Goal: Transaction & Acquisition: Purchase product/service

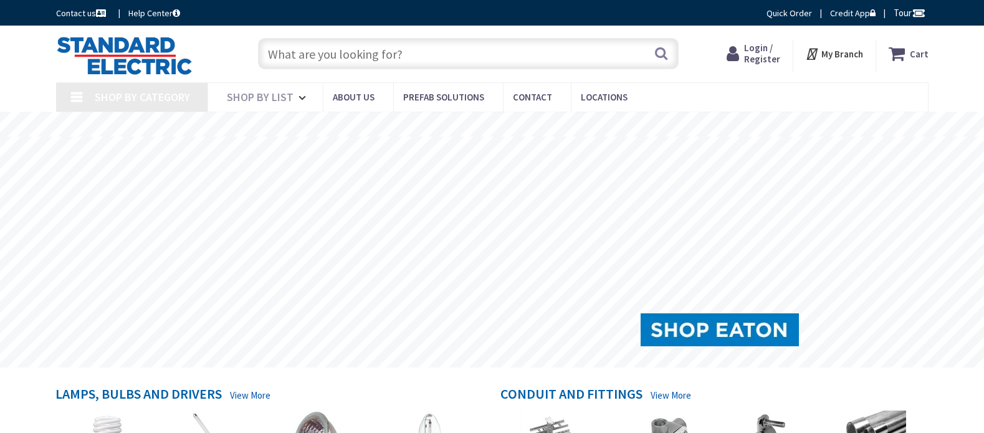
click at [314, 57] on input "text" at bounding box center [468, 53] width 421 height 31
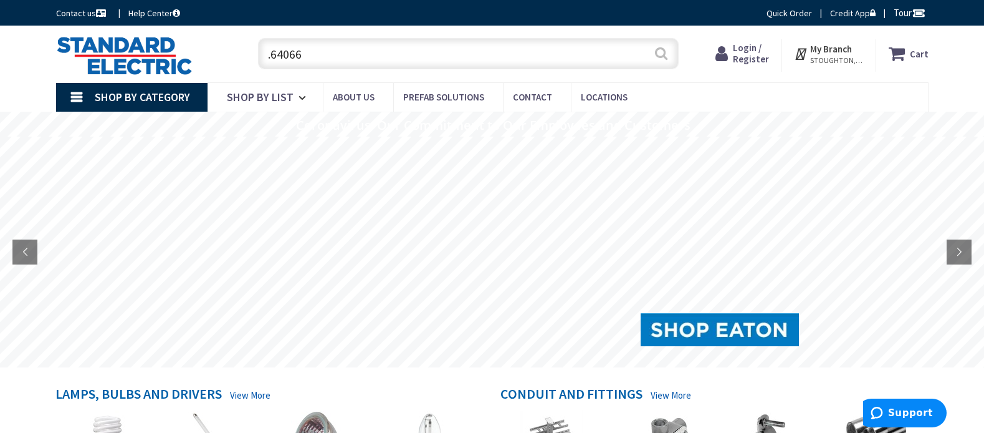
type input ".64066"
click at [661, 53] on button "Search" at bounding box center [661, 53] width 16 height 28
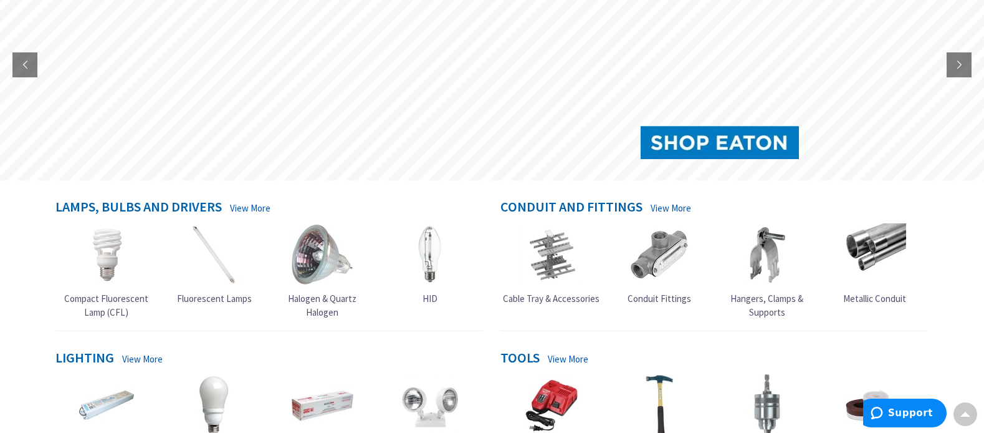
scroll to position [57, 0]
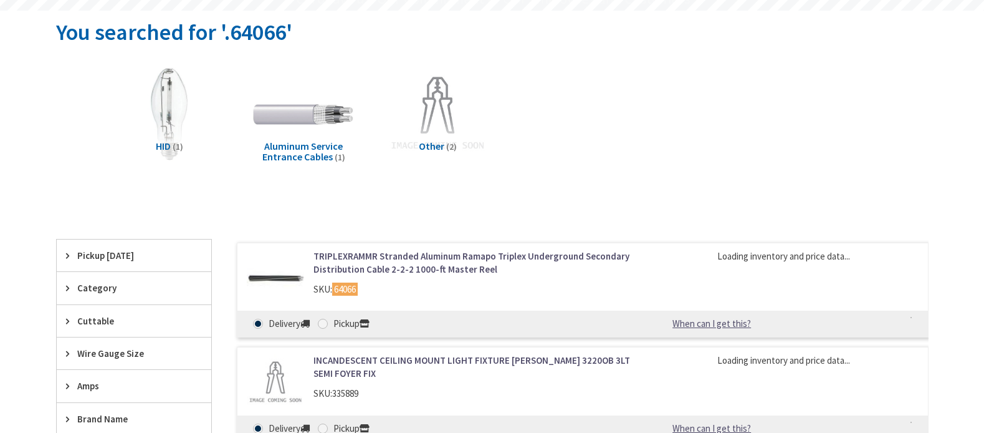
scroll to position [187, 0]
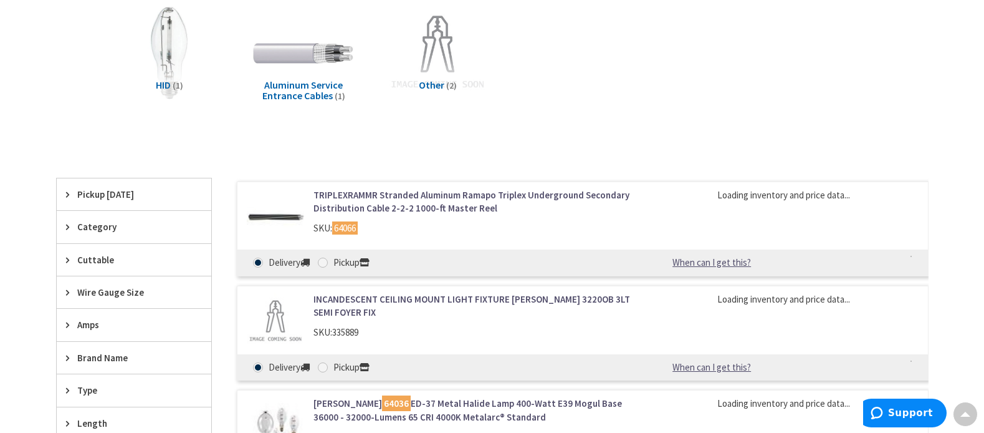
click at [386, 210] on link "TRIPLEXRAMMR Stranded Aluminum Ramapo Triplex Underground Secondary Distributio…" at bounding box center [472, 201] width 317 height 27
